Goal: Task Accomplishment & Management: Manage account settings

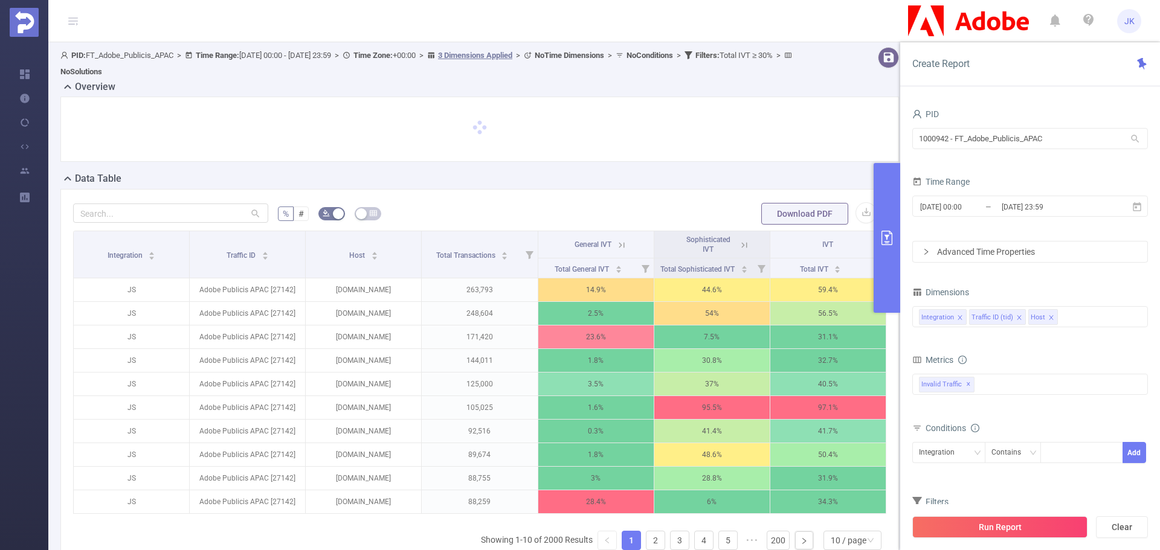
click at [1140, 135] on icon at bounding box center [1134, 138] width 11 height 11
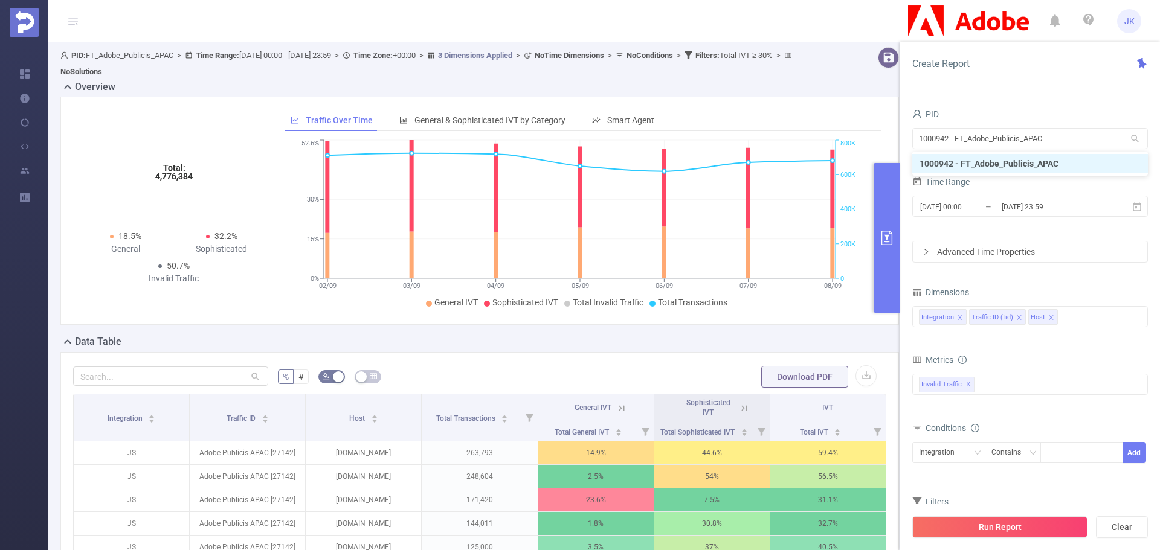
click at [1138, 136] on icon at bounding box center [1134, 138] width 11 height 11
click at [1130, 14] on span "JK" at bounding box center [1129, 21] width 10 height 24
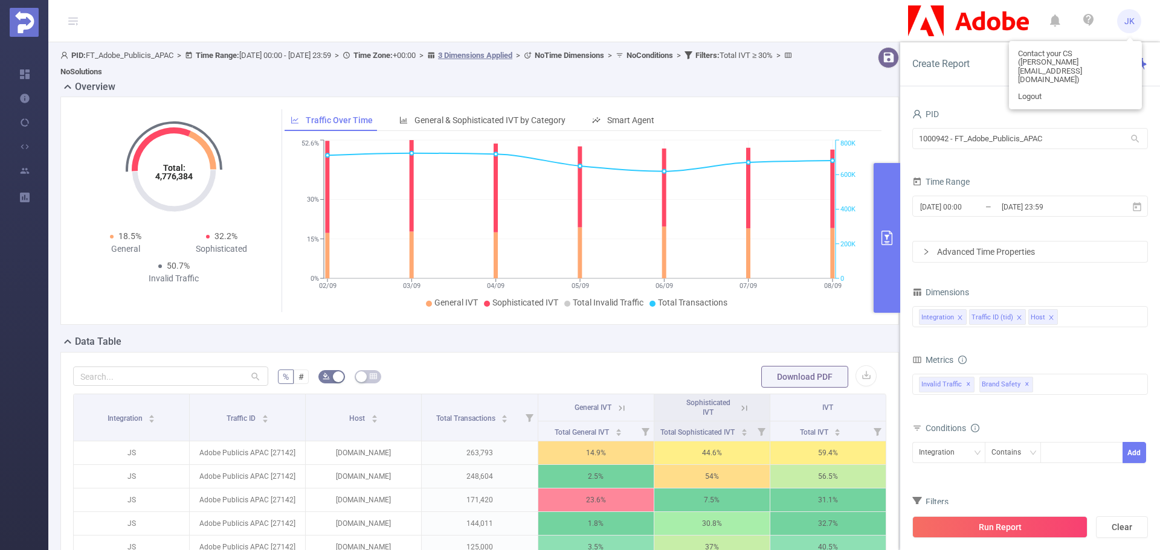
click at [1130, 14] on span "JK" at bounding box center [1129, 21] width 10 height 24
click at [1138, 135] on icon at bounding box center [1134, 138] width 11 height 11
click at [1137, 141] on icon at bounding box center [1134, 138] width 11 height 11
click at [1063, 151] on div "1000942 - FT_Adobe_Publicis_APAC 1000942 - FT_Adobe_Publicis_APAC" at bounding box center [1030, 140] width 236 height 28
click at [1071, 136] on input "1000942 - FT_Adobe_Publicis_APAC" at bounding box center [1030, 138] width 236 height 21
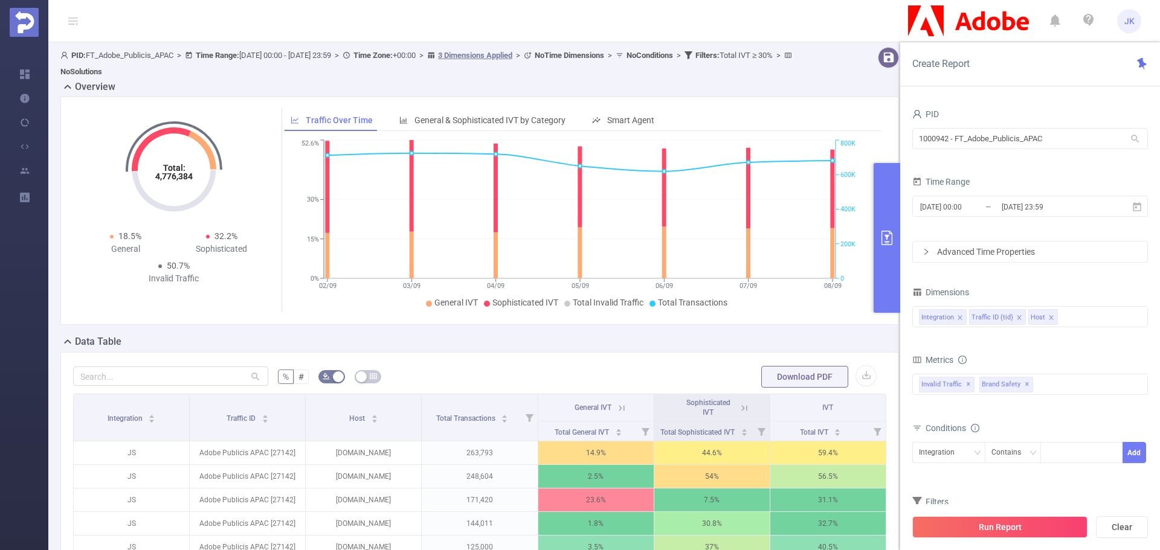
click at [920, 112] on icon "icon: user" at bounding box center [917, 114] width 10 height 10
click at [1130, 136] on icon at bounding box center [1134, 138] width 11 height 11
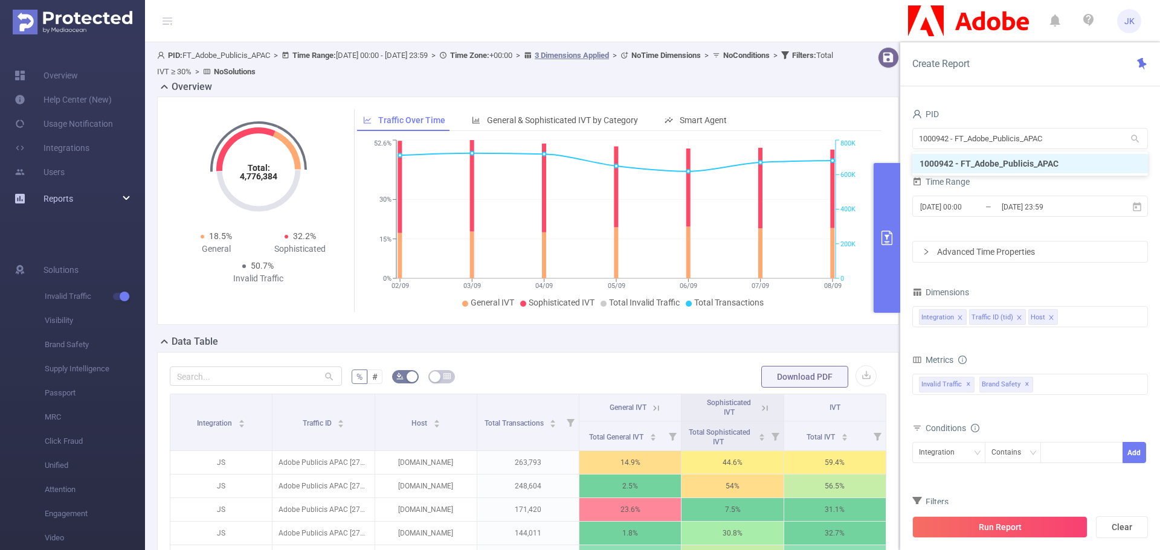
click at [37, 199] on span "Reports" at bounding box center [43, 199] width 59 height 24
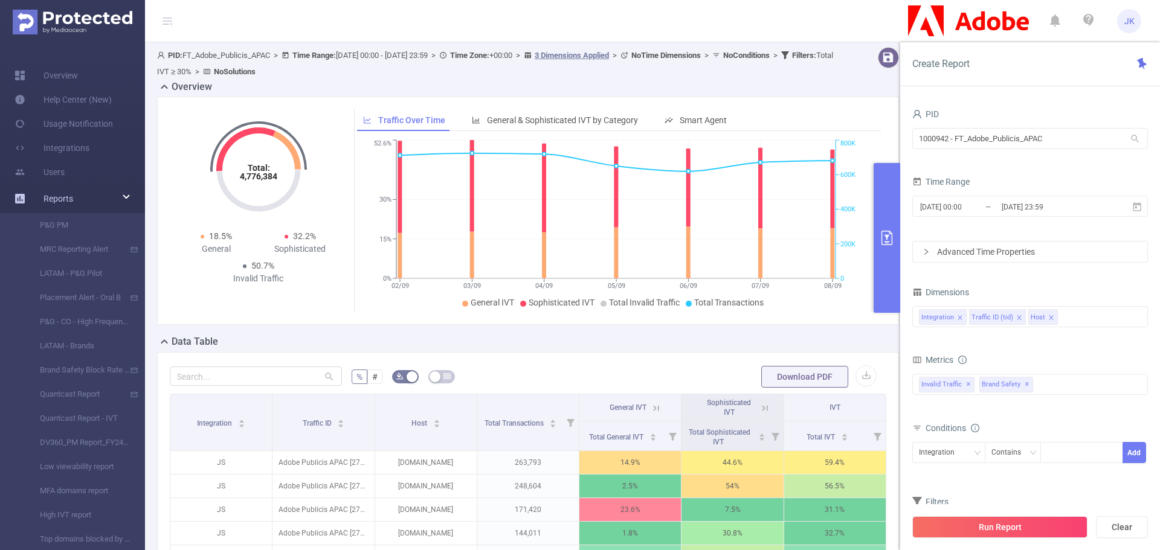
click at [129, 201] on div "Reports" at bounding box center [72, 199] width 145 height 24
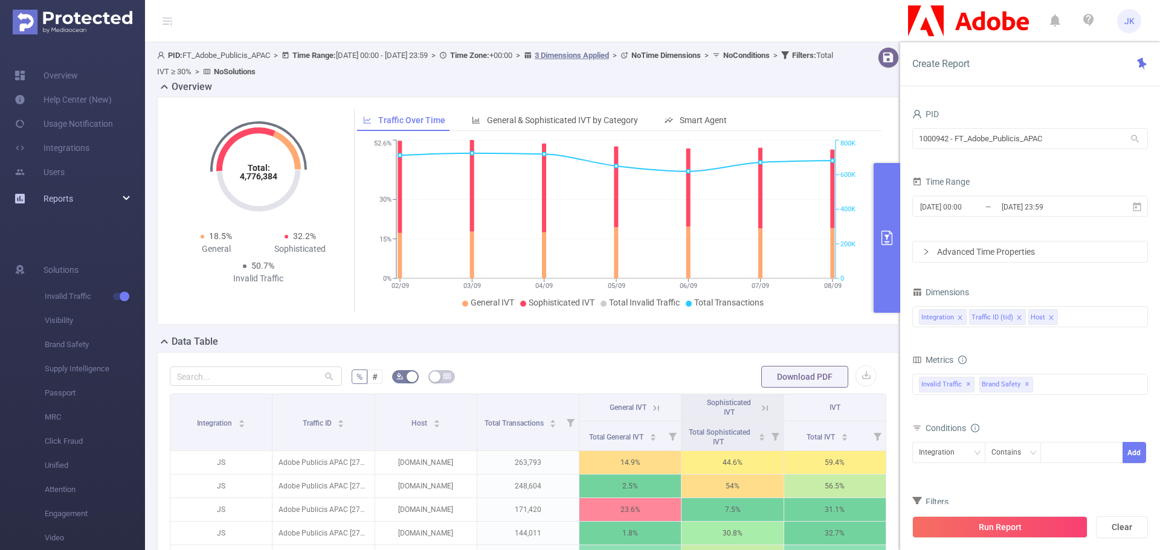
click at [129, 201] on div "Reports" at bounding box center [72, 199] width 145 height 24
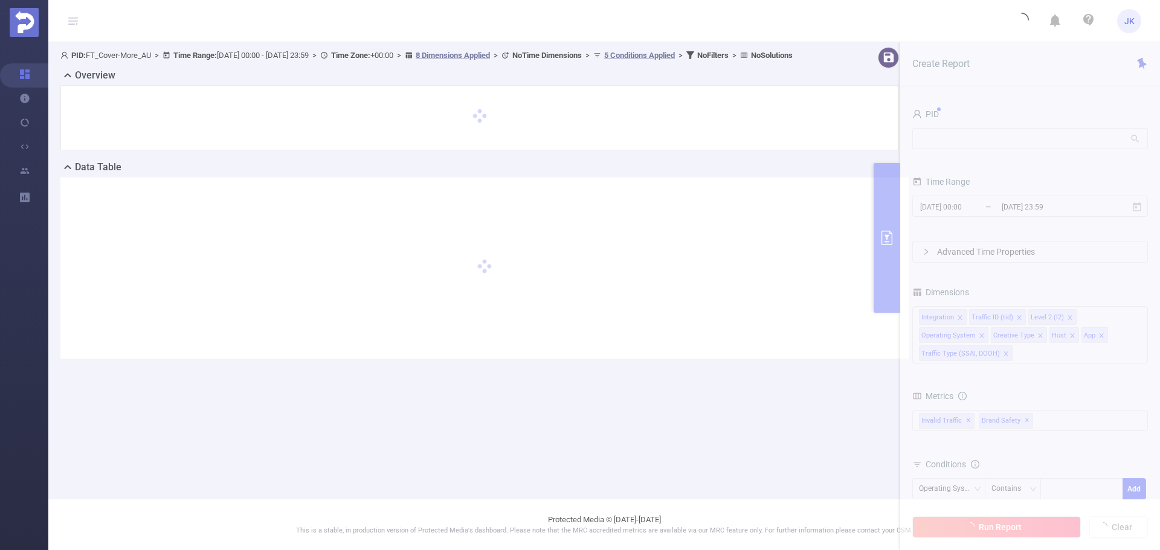
click at [1083, 126] on section "PID: FT_Cover-More_AU > Time Range: 2024-08-24 00:00 - 2024-09-23 23:59 > Time …" at bounding box center [603, 212] width 1111 height 341
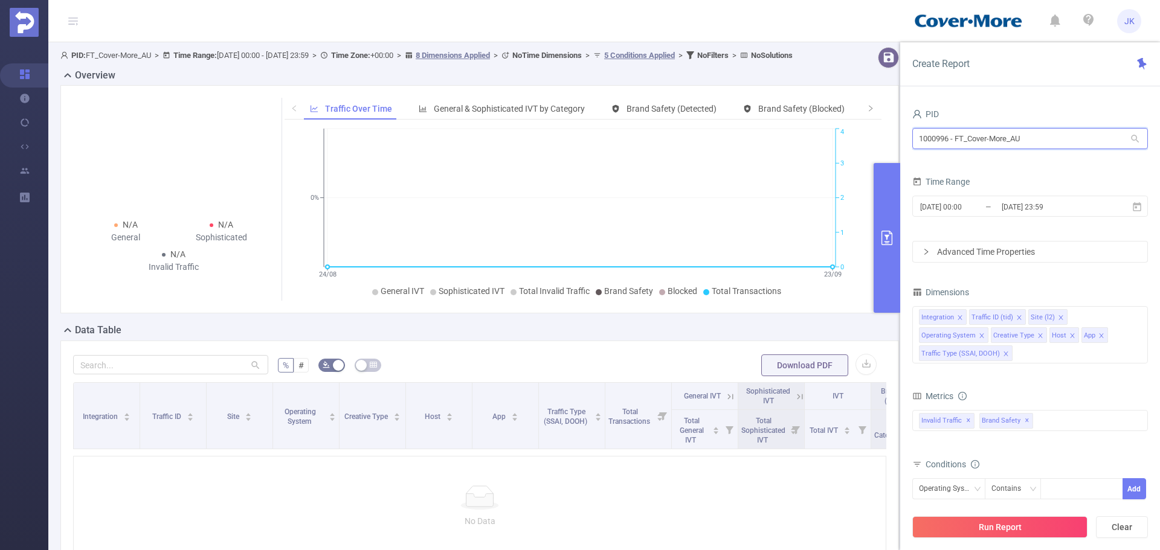
click at [1141, 140] on input "1000996 - FT_Cover-More_AU" at bounding box center [1030, 138] width 236 height 21
click at [1140, 132] on input "1000996 - FT_Cover-More_AU" at bounding box center [1030, 138] width 236 height 21
click at [1143, 141] on input "1000996 - FT_Cover-More_AU" at bounding box center [1030, 138] width 236 height 21
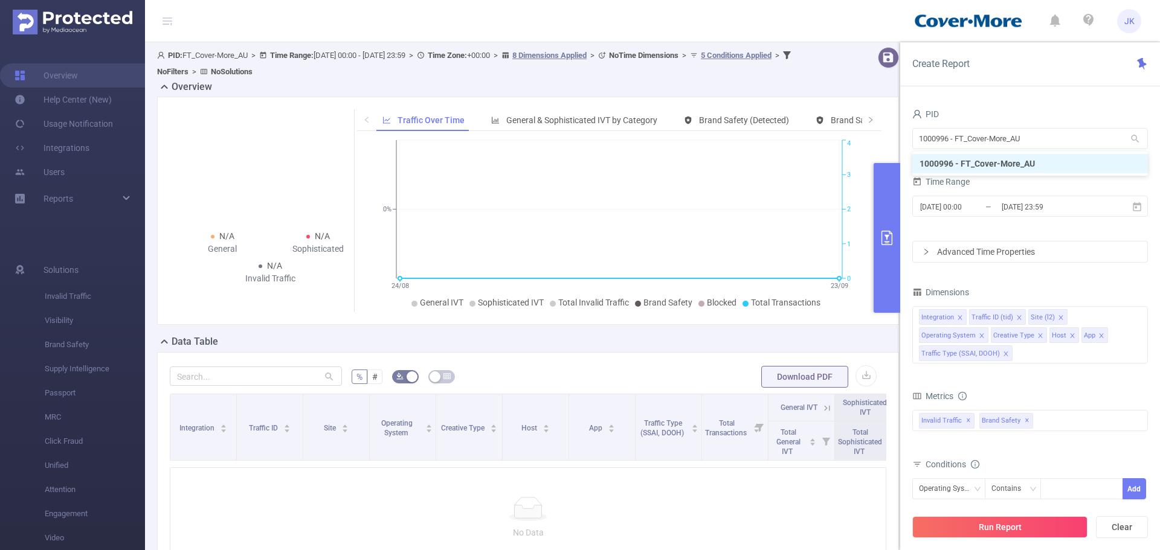
click at [24, 16] on img at bounding box center [73, 22] width 120 height 25
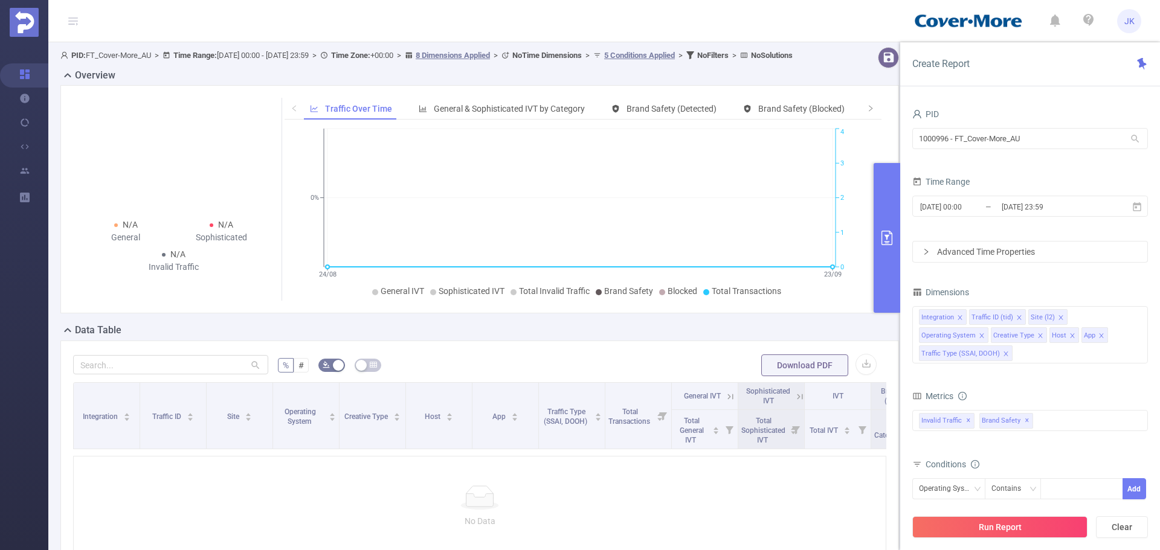
click at [68, 25] on icon at bounding box center [73, 21] width 14 height 42
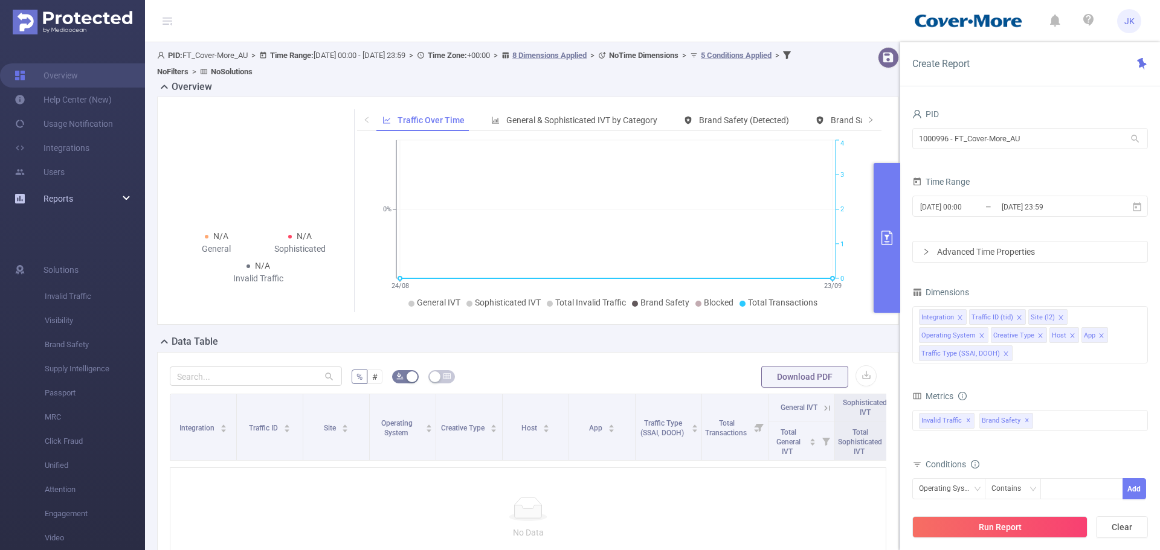
click at [111, 188] on div "Reports" at bounding box center [72, 199] width 145 height 24
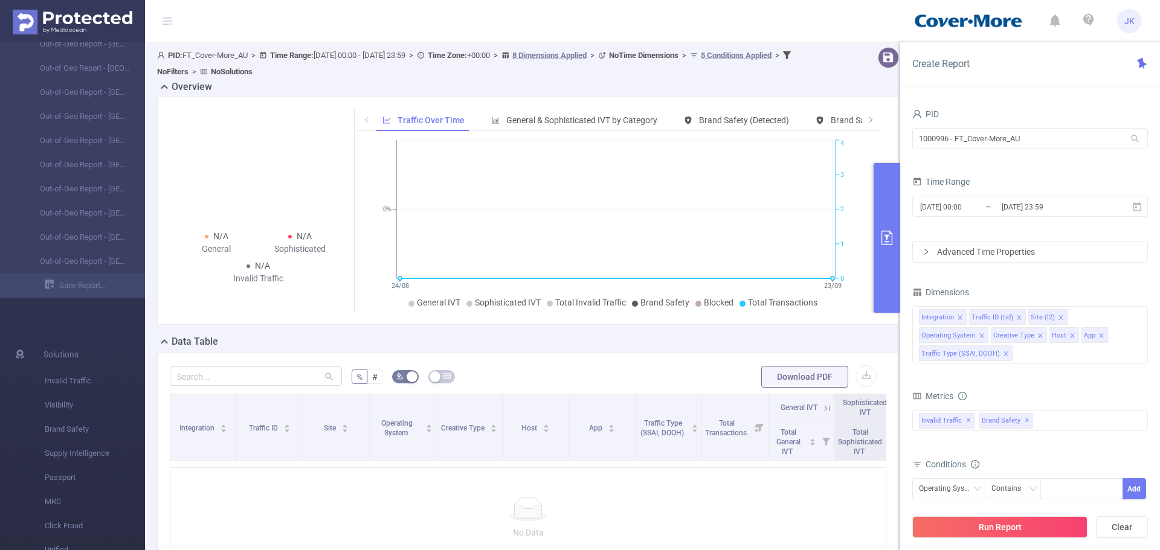
click at [1127, 22] on span "JK" at bounding box center [1129, 21] width 10 height 24
click at [948, 146] on input "1000996 - FT_Cover-More_AU" at bounding box center [1030, 138] width 236 height 21
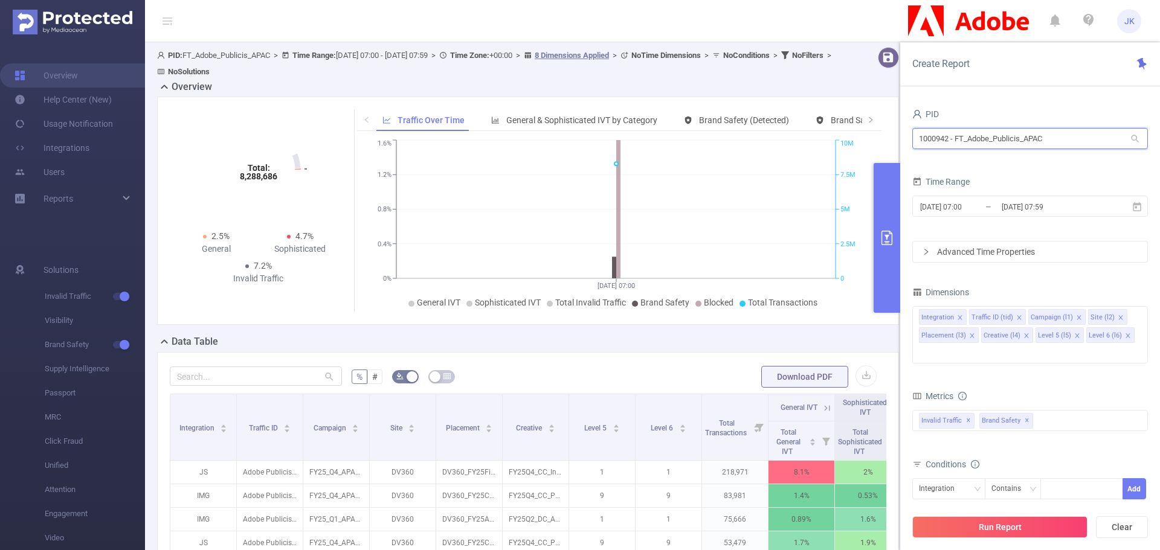
click at [1052, 142] on input "1000942 - FT_Adobe_Publicis_APAC" at bounding box center [1030, 138] width 236 height 21
click at [1135, 25] on span "JK" at bounding box center [1129, 21] width 24 height 24
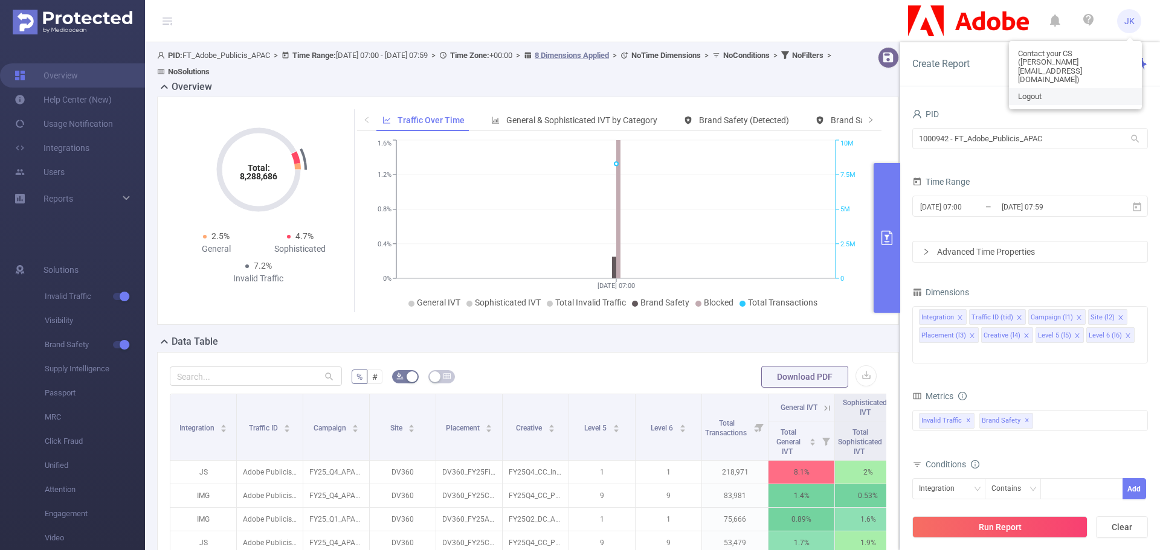
click at [1089, 88] on link "Logout" at bounding box center [1075, 96] width 133 height 17
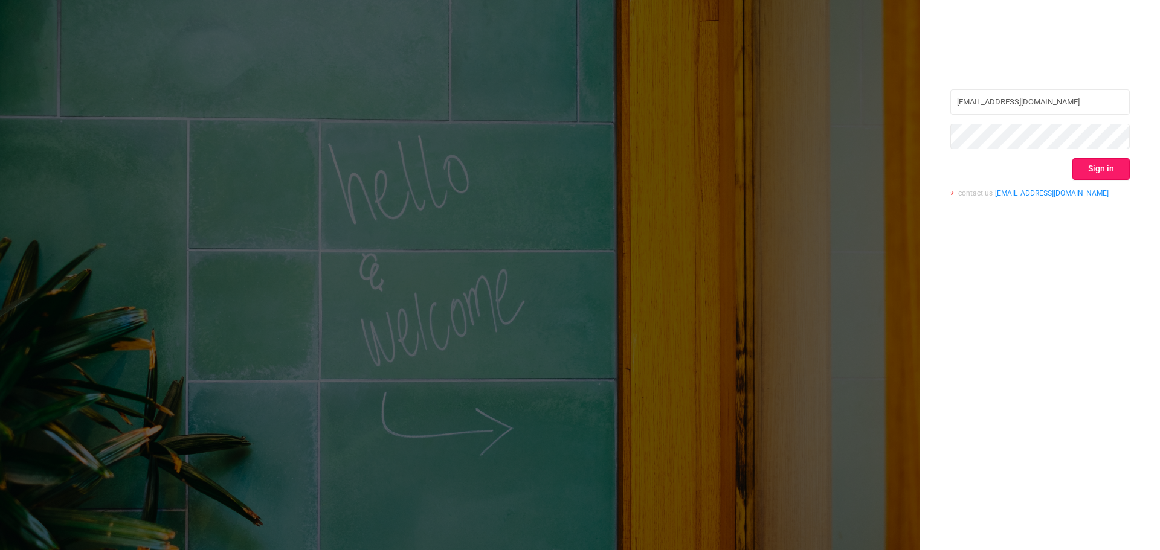
click at [1116, 173] on button "Sign in" at bounding box center [1100, 169] width 57 height 22
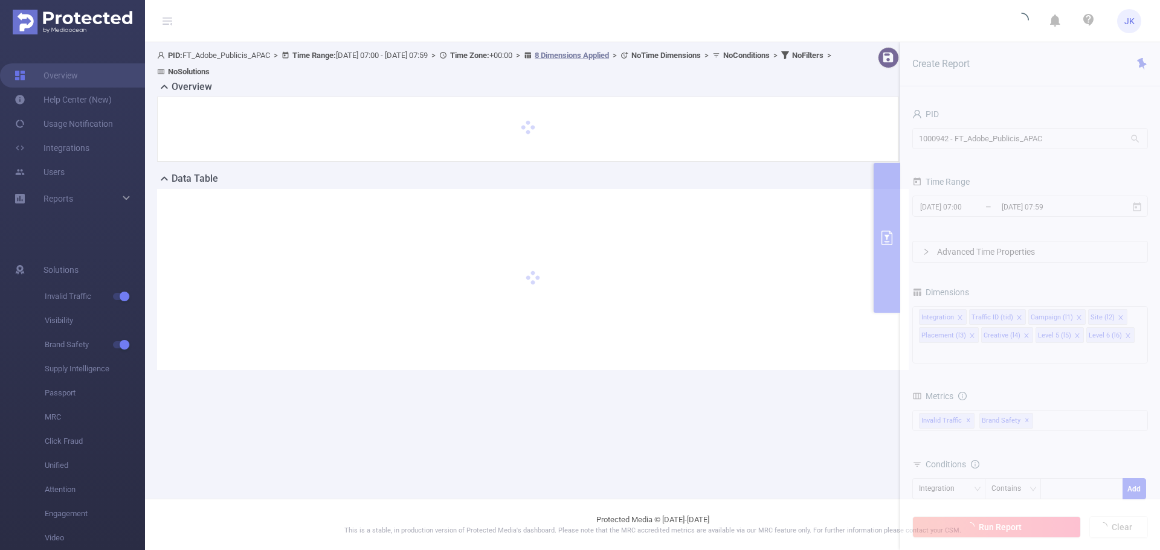
click at [244, 56] on span "PID: FT_Adobe_Publicis_APAC > Time Range: [DATE] 07:00 - [DATE] 07:59 > Time Zo…" at bounding box center [496, 63] width 678 height 25
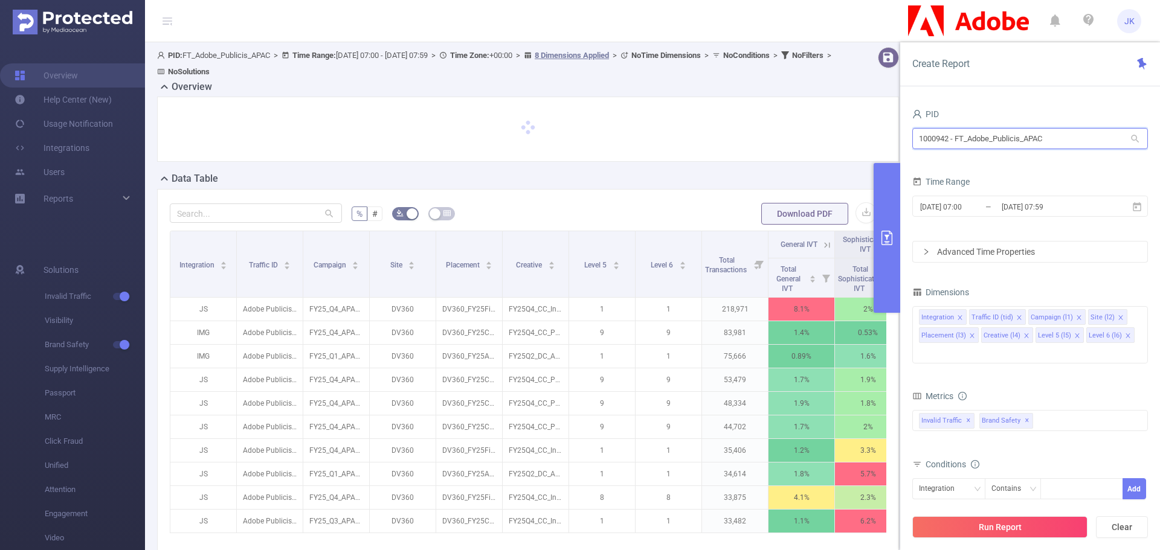
click at [1092, 145] on input "1000942 - FT_Adobe_Publicis_APAC" at bounding box center [1030, 138] width 236 height 21
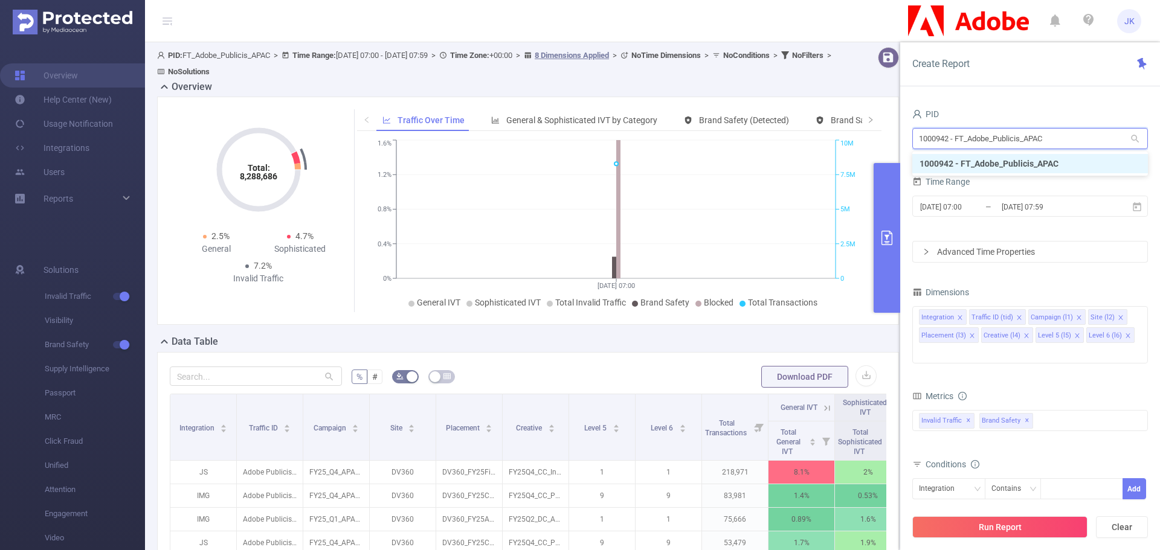
click at [1092, 145] on input "1000942 - FT_Adobe_Publicis_APAC" at bounding box center [1030, 138] width 236 height 21
